Goal: Information Seeking & Learning: Check status

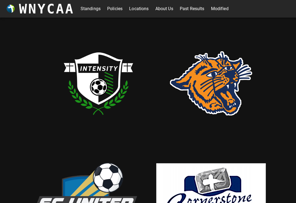
click at [89, 12] on link "Standings" at bounding box center [91, 8] width 20 height 9
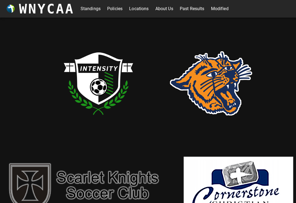
click at [92, 74] on img at bounding box center [99, 84] width 110 height 110
click at [90, 9] on link "Standings" at bounding box center [91, 8] width 20 height 9
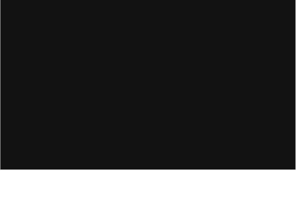
scroll to position [2, 0]
